Goal: Navigation & Orientation: Understand site structure

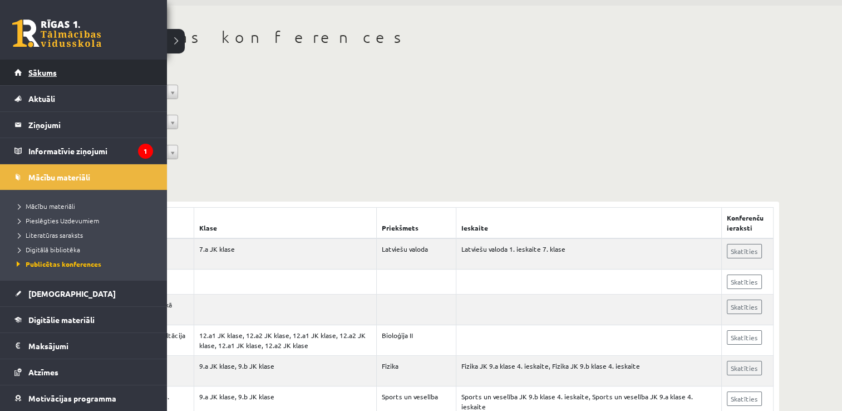
scroll to position [37, 0]
click at [87, 66] on link "Sākums" at bounding box center [83, 73] width 139 height 26
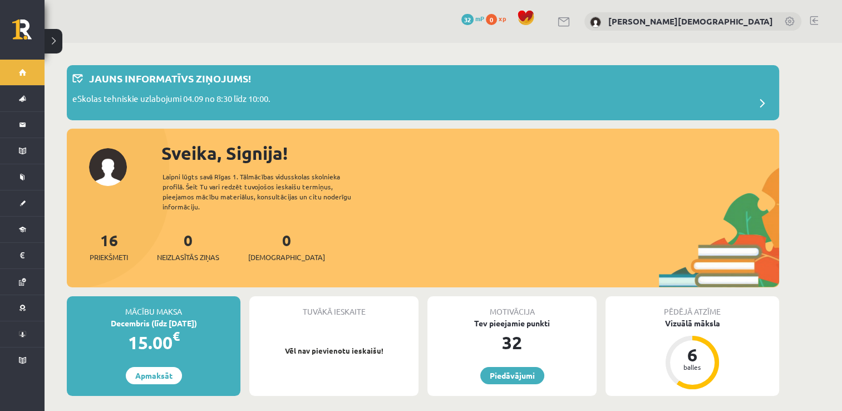
click at [310, 211] on div "Sveika, Signija! Laipni lūgts savā Rīgas 1. Tālmācības vidusskolas skolnieka pr…" at bounding box center [423, 214] width 712 height 148
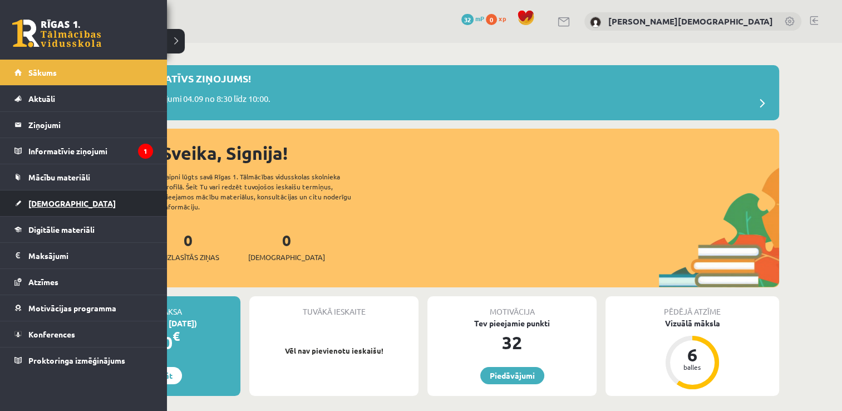
click at [104, 211] on link "[DEMOGRAPHIC_DATA]" at bounding box center [83, 203] width 139 height 26
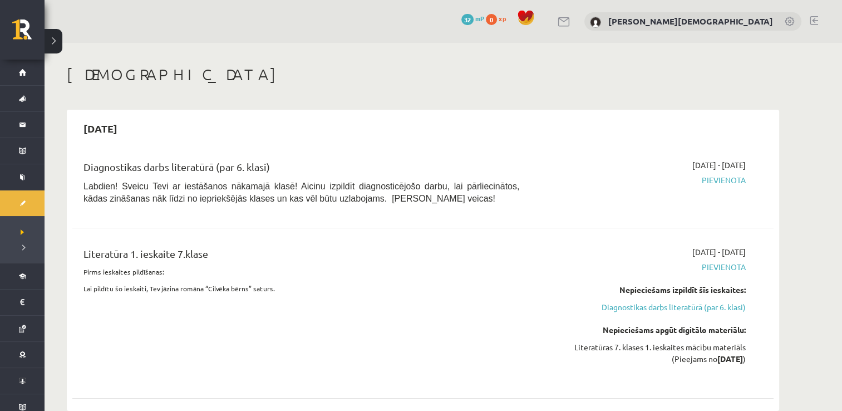
click at [454, 235] on div "Literatūra 1. ieskaite 7.klase Pirms ieskaites pildīšanas: Lai pildītu šo ieska…" at bounding box center [422, 313] width 701 height 156
drag, startPoint x: 305, startPoint y: 198, endPoint x: 287, endPoint y: 202, distance: 18.8
click at [287, 202] on span "Labdien! Sveicu Tevi ar iestāšanos nākamajā klasē! Aicinu izpildīt diagnosticēj…" at bounding box center [301, 192] width 436 height 22
click at [340, 319] on div "Literatūra 1. ieskaite 7.klase Pirms ieskaites pildīšanas: Lai pildītu šo ieska…" at bounding box center [301, 313] width 452 height 134
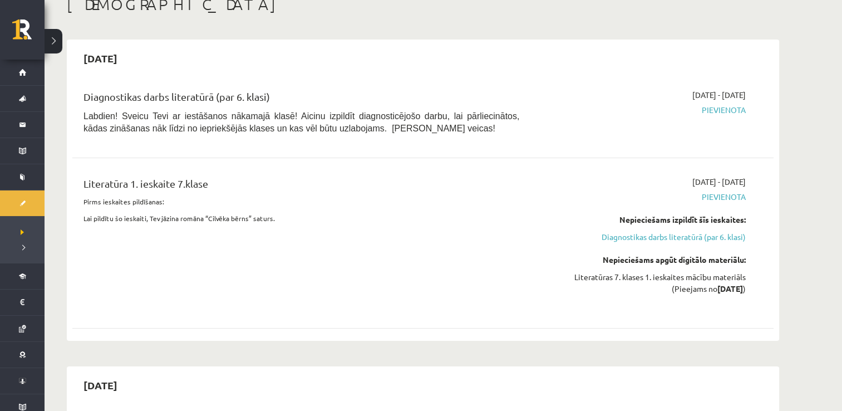
scroll to position [130, 0]
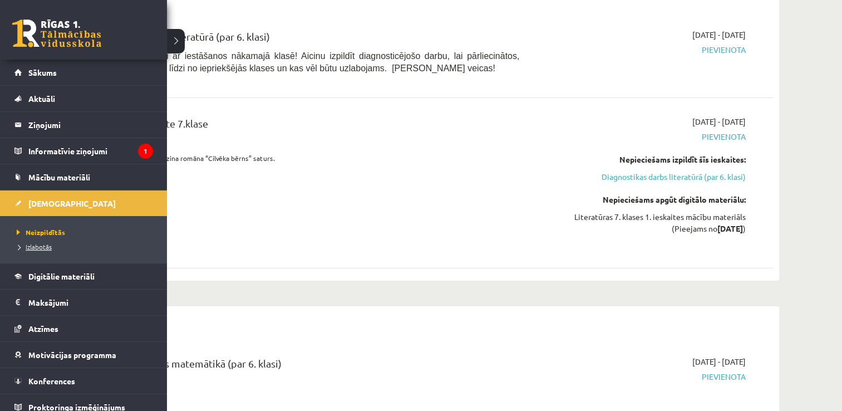
click at [36, 247] on span "Izlabotās" at bounding box center [33, 246] width 38 height 9
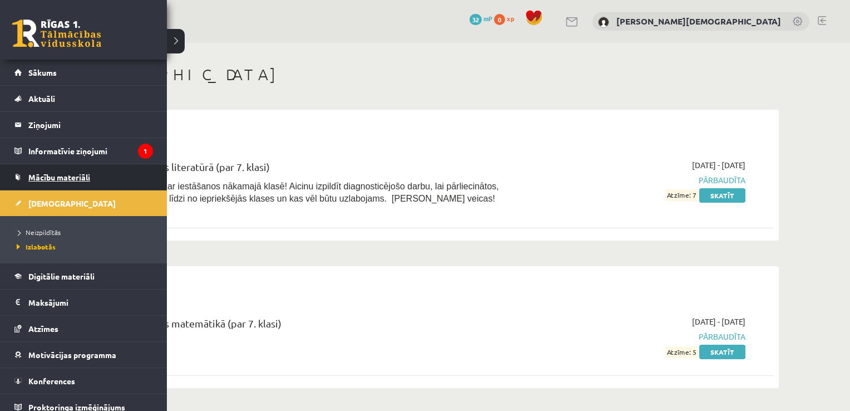
click at [104, 181] on link "Mācību materiāli" at bounding box center [83, 177] width 139 height 26
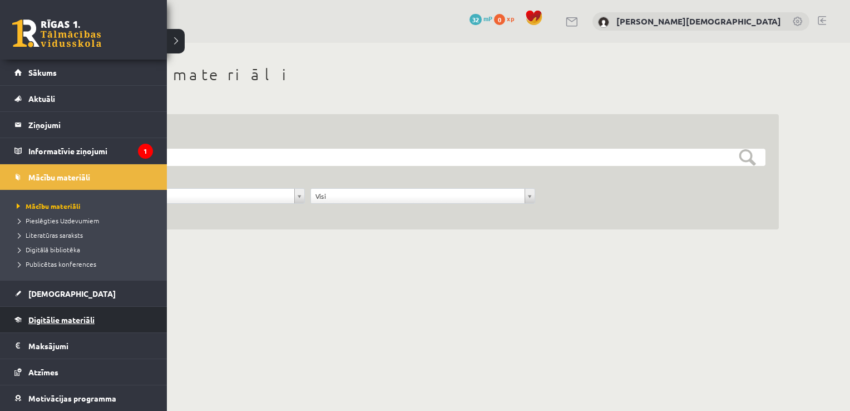
click at [117, 319] on link "Digitālie materiāli" at bounding box center [83, 320] width 139 height 26
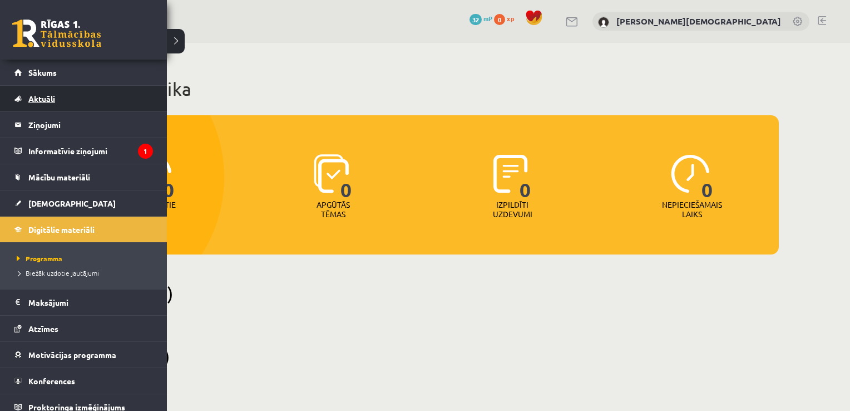
click at [85, 95] on link "Aktuāli" at bounding box center [83, 99] width 139 height 26
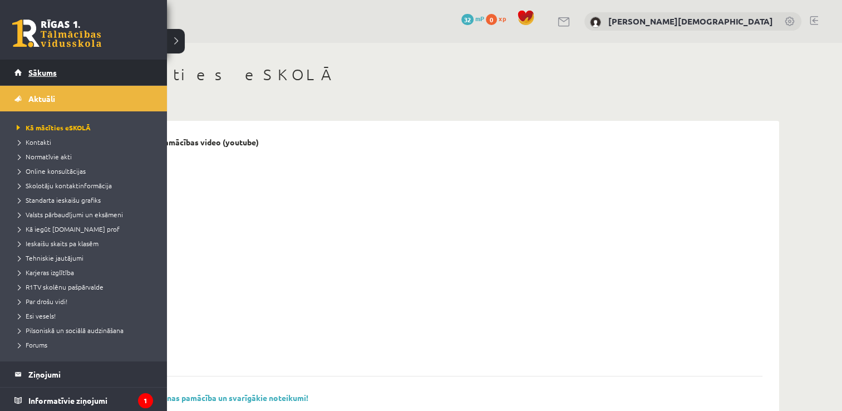
click at [95, 69] on link "Sākums" at bounding box center [83, 73] width 139 height 26
